Goal: Task Accomplishment & Management: Use online tool/utility

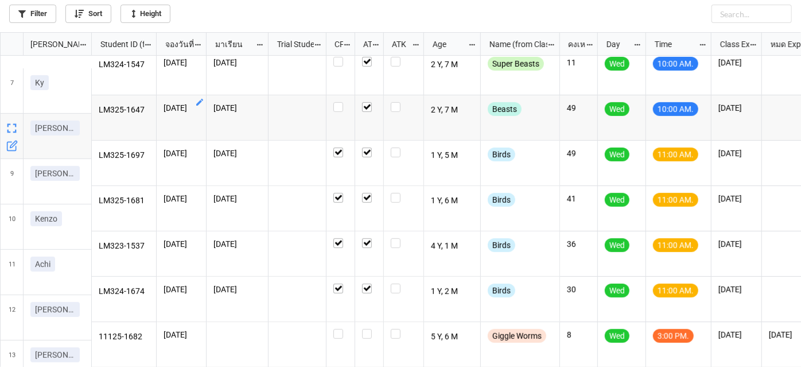
scroll to position [283, 0]
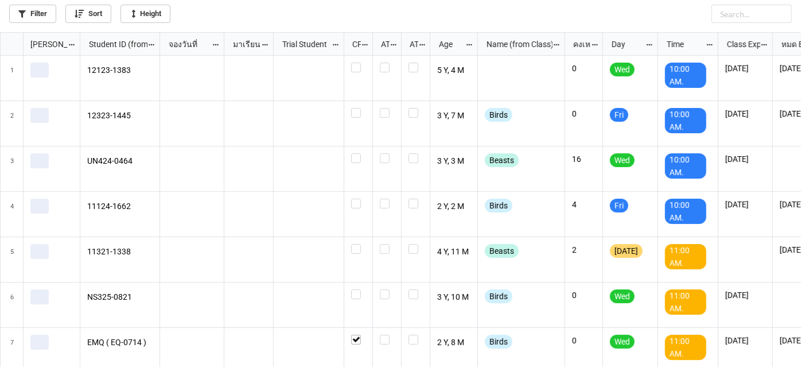
scroll to position [328, 795]
click at [758, 18] on input "text" at bounding box center [751, 14] width 80 height 18
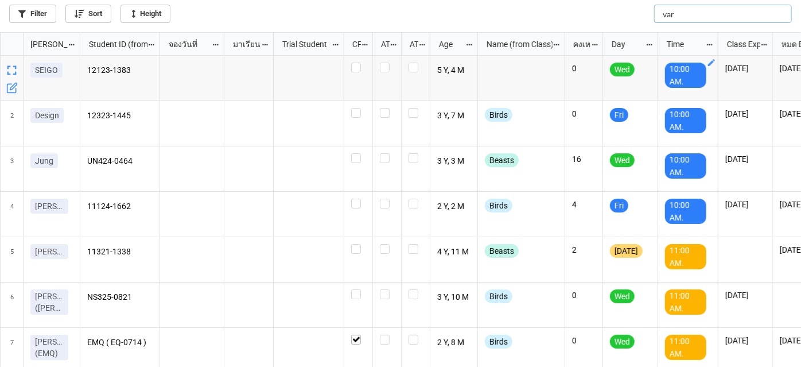
type input "var"
click at [35, 4] on div "Filter Sort Height var" at bounding box center [400, 11] width 783 height 23
click at [35, 7] on link "Filter" at bounding box center [32, 14] width 47 height 18
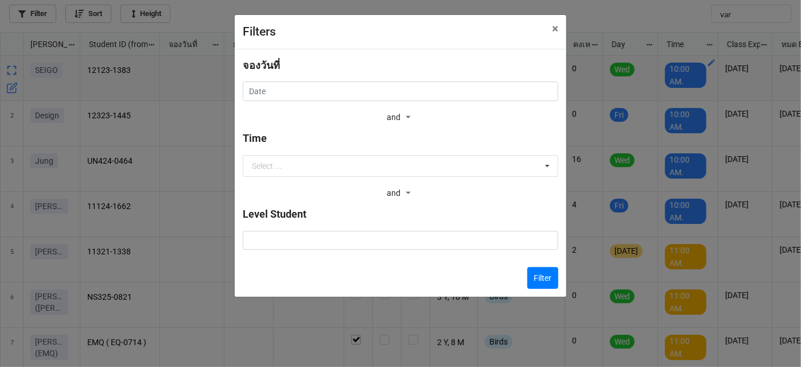
checkbox input "true"
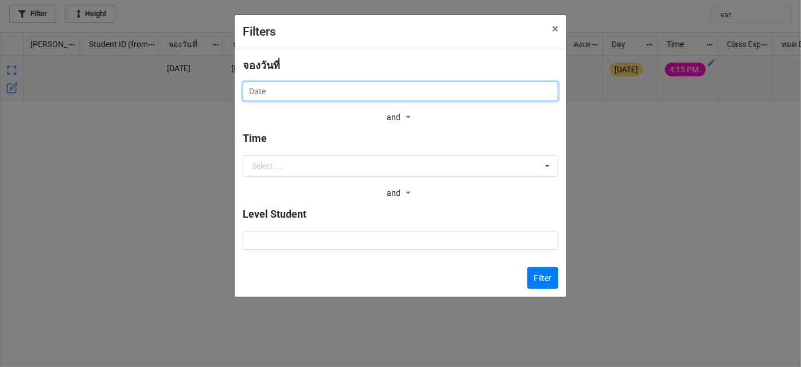
click at [398, 94] on input "text" at bounding box center [401, 91] width 316 height 20
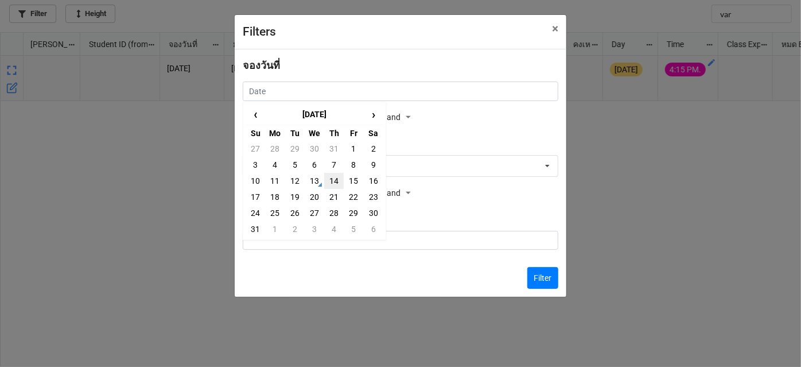
click at [333, 180] on td "14" at bounding box center [334, 181] width 20 height 16
type input "[DATE]"
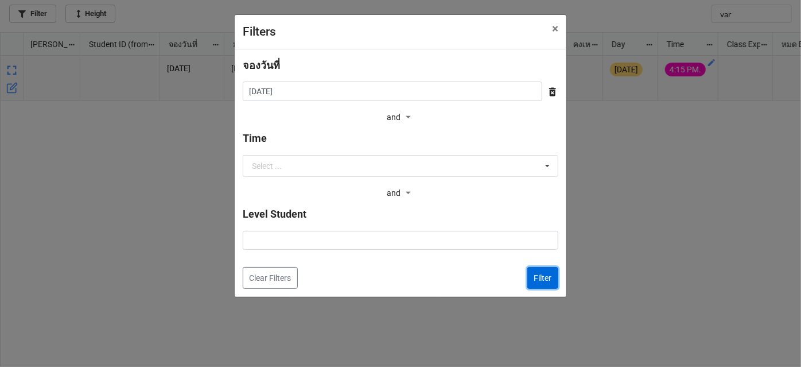
click at [547, 272] on button "Filter" at bounding box center [542, 278] width 31 height 22
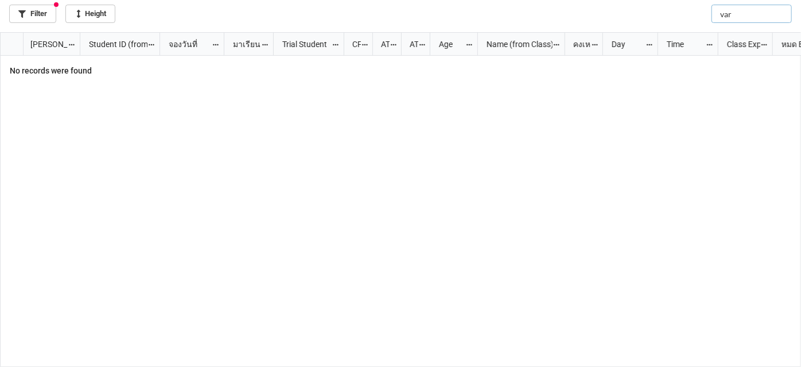
click at [740, 11] on input "var" at bounding box center [751, 14] width 80 height 18
type input "valer"
click at [15, 18] on link "Filter" at bounding box center [32, 14] width 47 height 18
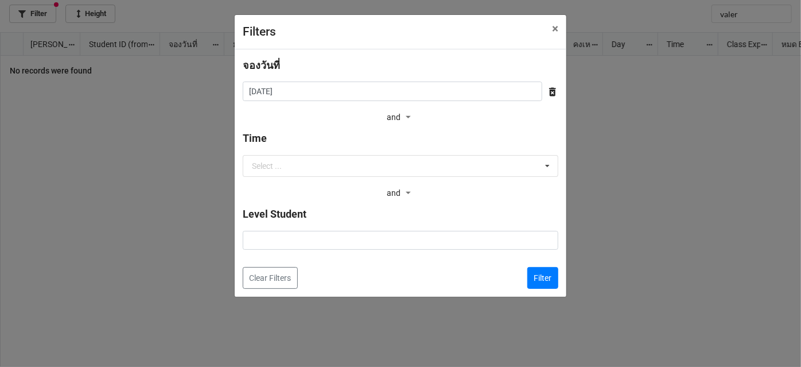
click at [553, 88] on icon at bounding box center [552, 92] width 7 height 9
click at [546, 277] on button "Filter" at bounding box center [542, 278] width 31 height 22
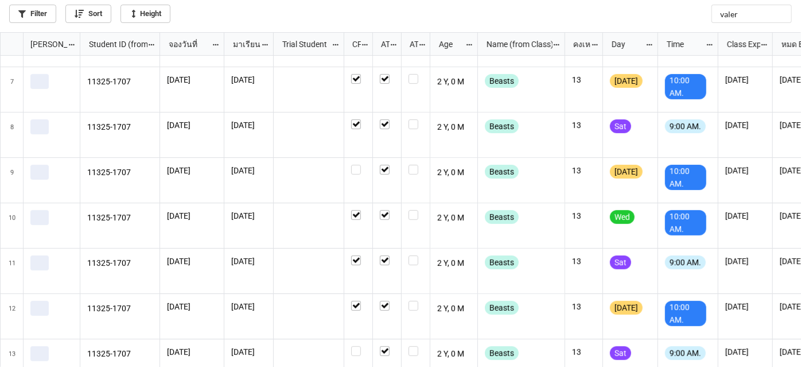
scroll to position [509, 0]
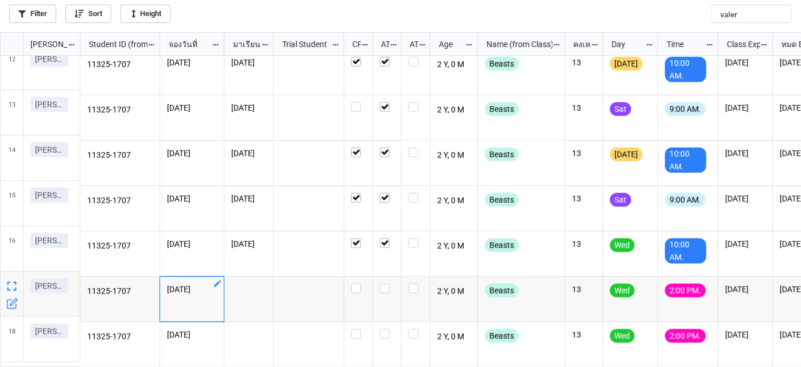
click at [216, 279] on icon "grid" at bounding box center [217, 283] width 9 height 9
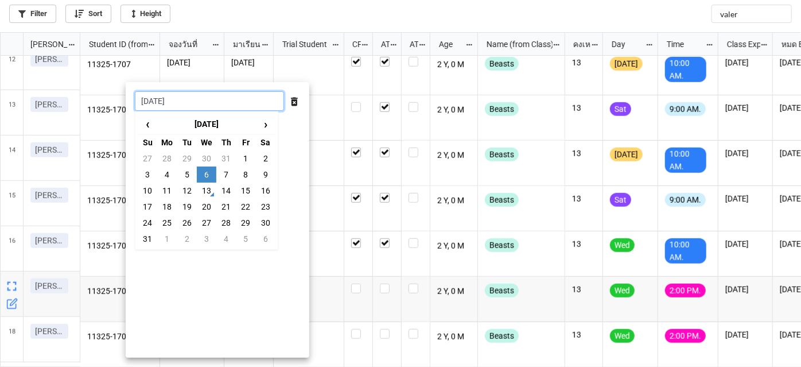
click at [208, 102] on input "[DATE]" at bounding box center [209, 101] width 149 height 20
click at [210, 186] on td "13" at bounding box center [207, 190] width 20 height 16
type input "[DATE]"
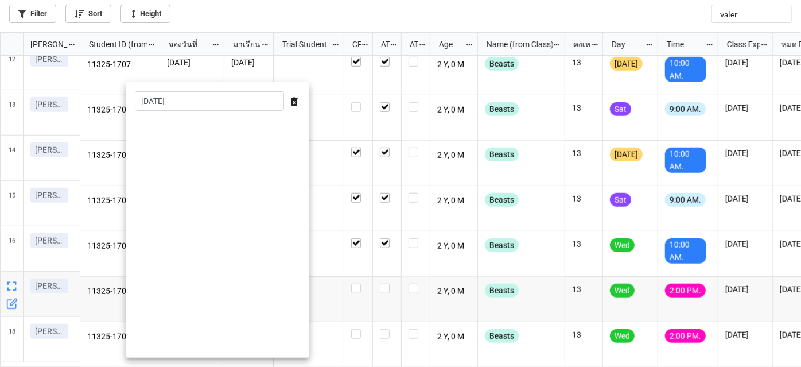
click at [381, 301] on div at bounding box center [400, 183] width 801 height 367
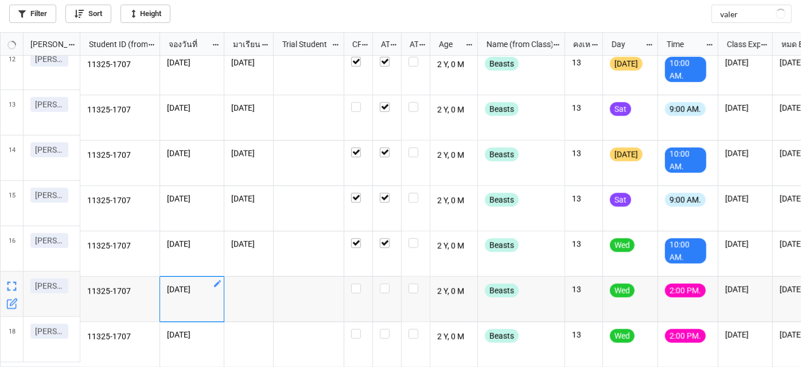
scroll to position [464, 0]
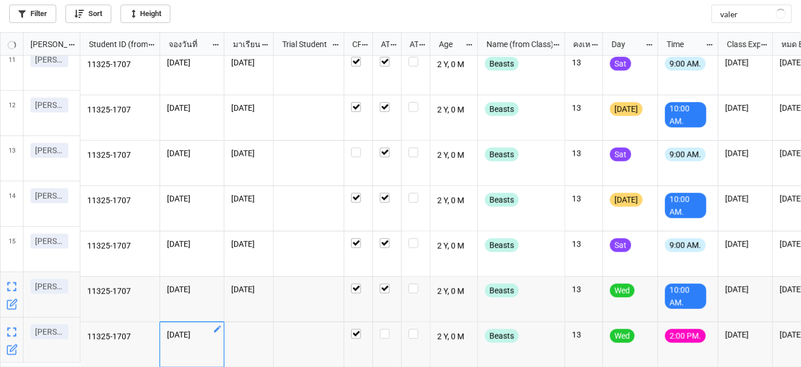
checkbox input "true"
